Goal: Participate in discussion: Engage in conversation with other users on a specific topic

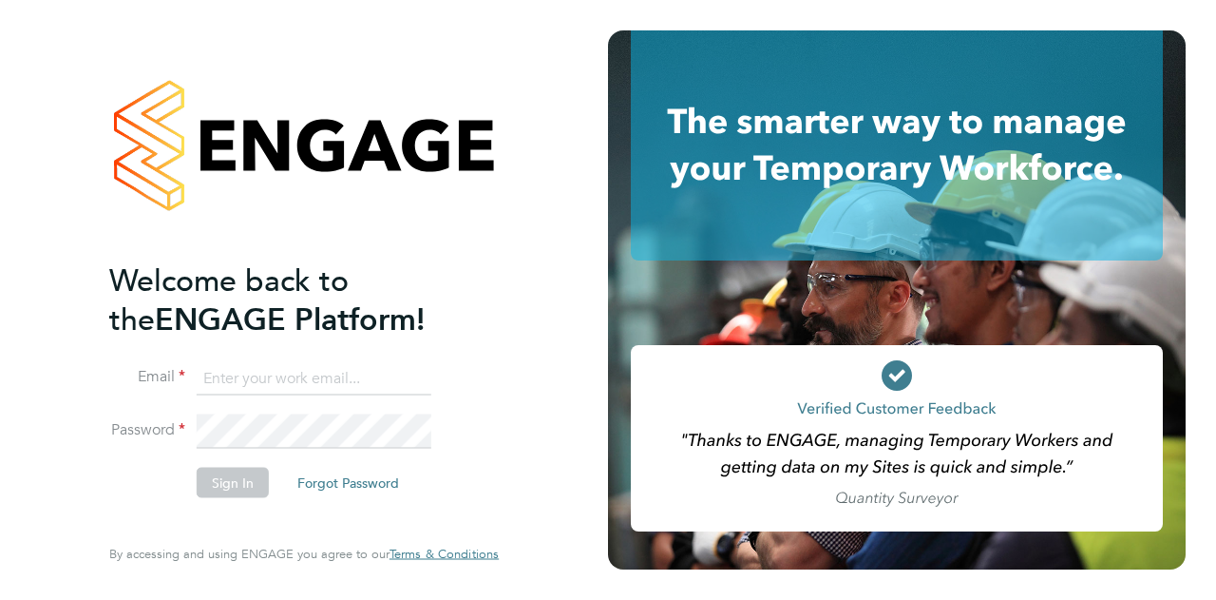
type input "[PERSON_NAME][EMAIL_ADDRESS][PERSON_NAME][PERSON_NAME][DOMAIN_NAME]"
click at [248, 480] on button "Sign In" at bounding box center [233, 482] width 72 height 30
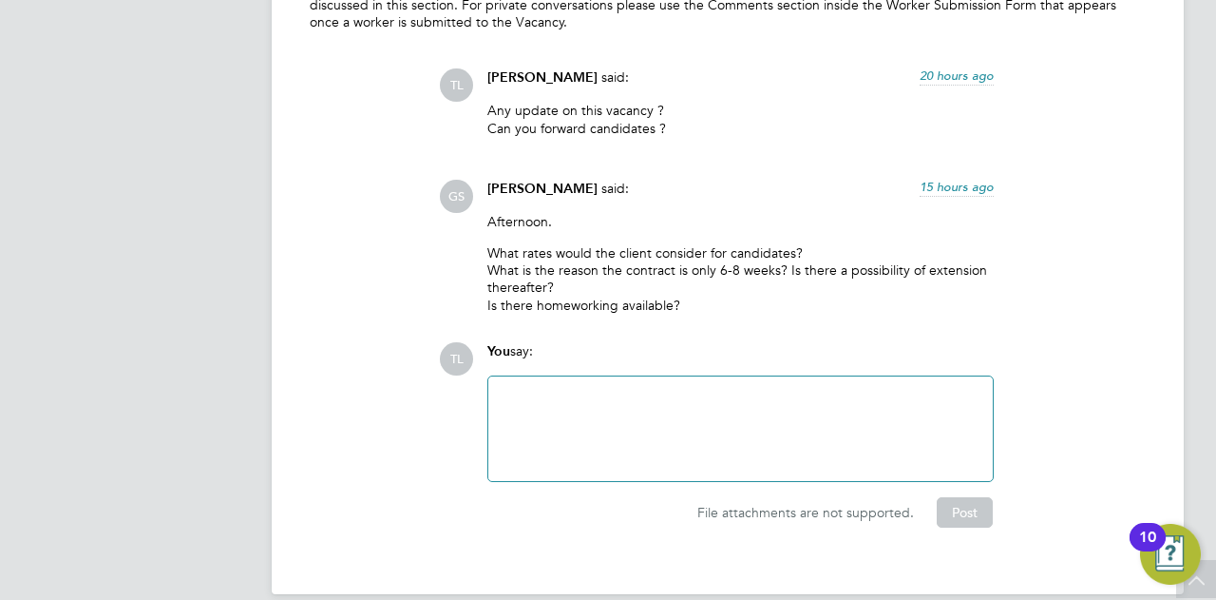
scroll to position [2205, 0]
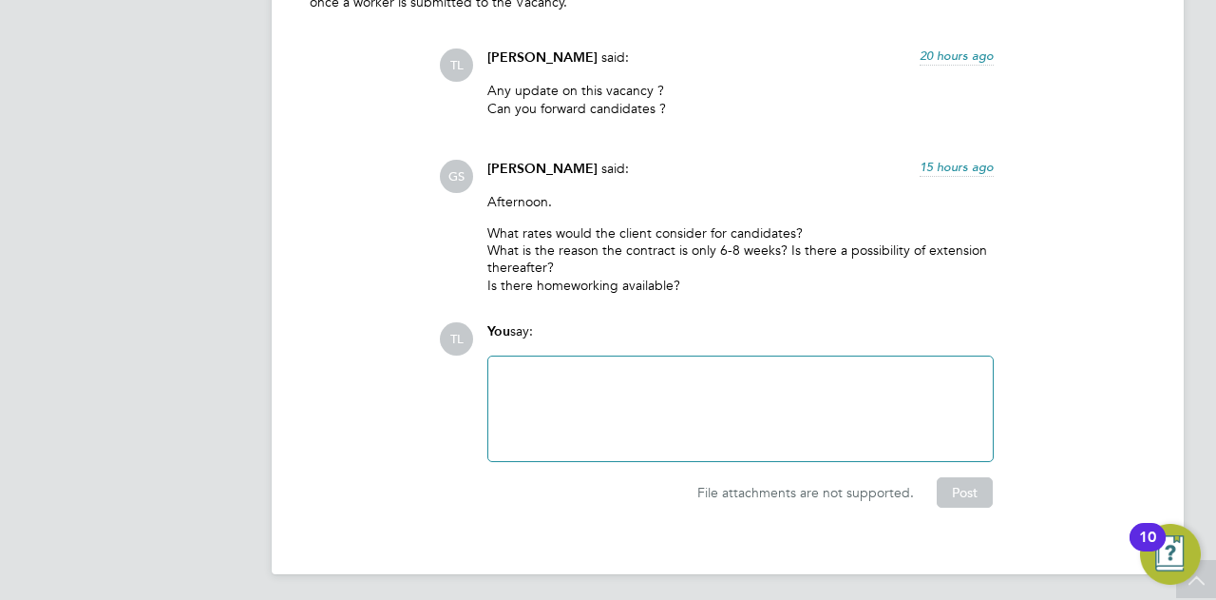
click at [579, 381] on div at bounding box center [741, 409] width 482 height 82
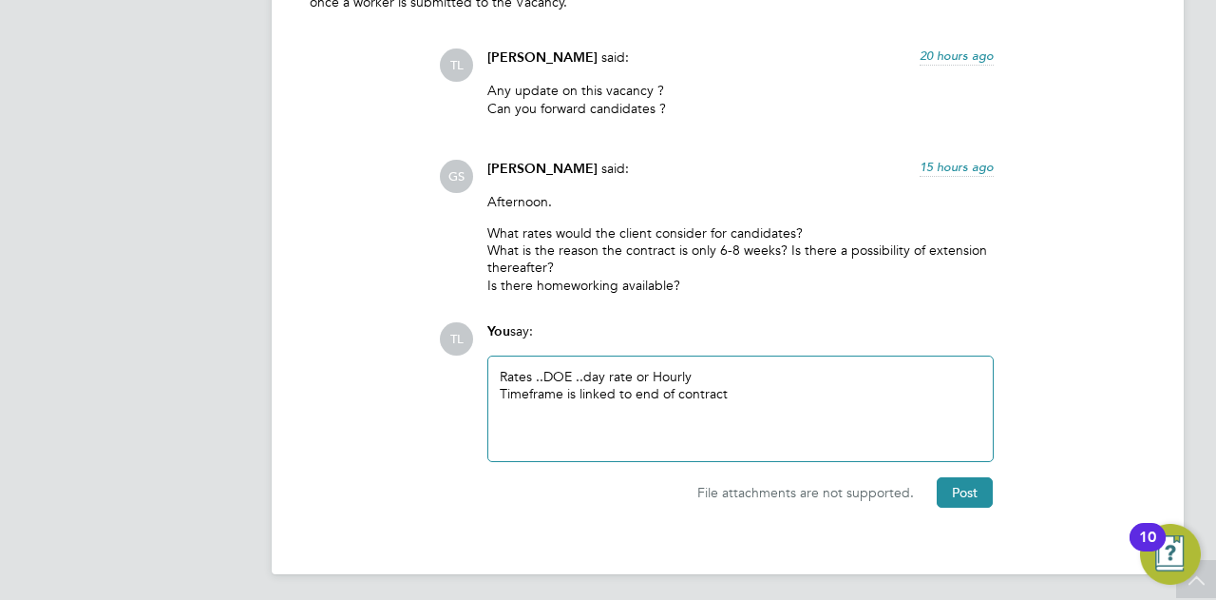
click at [726, 394] on div "Timeframe is linked to end of contract" at bounding box center [741, 393] width 482 height 17
click at [982, 483] on button "Post" at bounding box center [965, 492] width 56 height 30
